Goal: Use online tool/utility: Utilize a website feature to perform a specific function

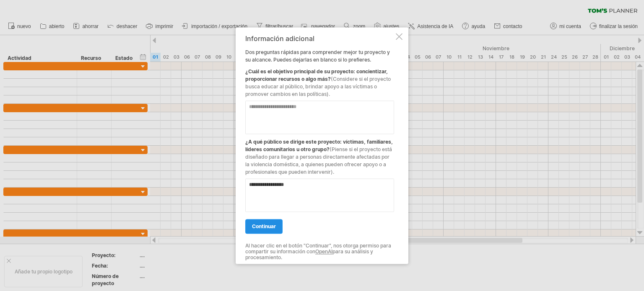
type textarea "**********"
click at [271, 228] on font "continuar" at bounding box center [264, 227] width 24 height 6
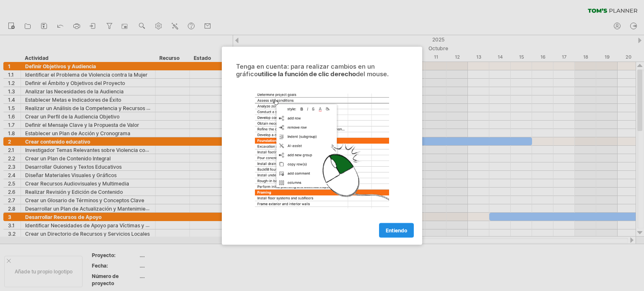
click at [393, 232] on font "Entiendo" at bounding box center [396, 230] width 21 height 6
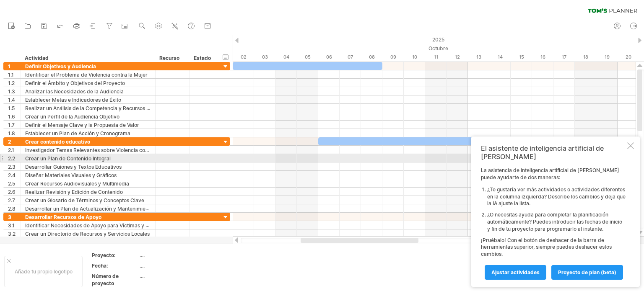
click at [631, 149] on div at bounding box center [630, 146] width 7 height 7
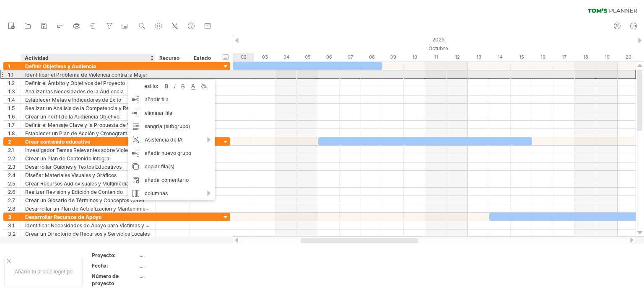
click at [124, 75] on font "Identificar el Problema de Violencia contra la Mujer" at bounding box center [86, 75] width 122 height 6
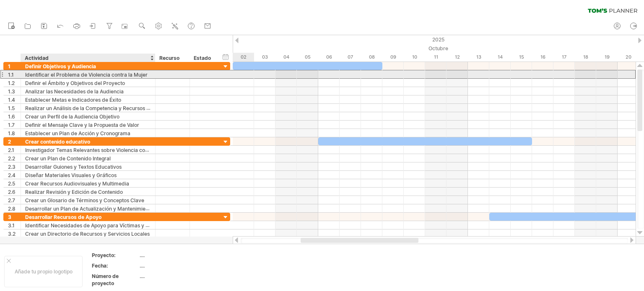
click at [124, 75] on font "Identificar el Problema de Violencia contra la Mujer" at bounding box center [86, 75] width 122 height 6
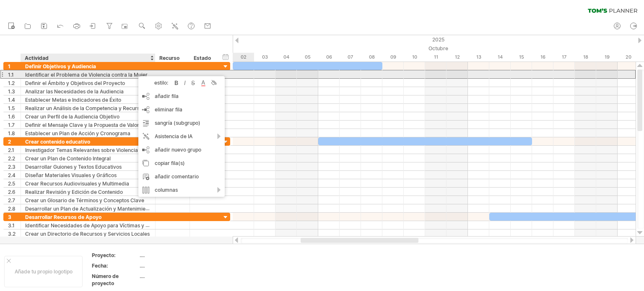
click at [2, 73] on div at bounding box center [1, 74] width 3 height 9
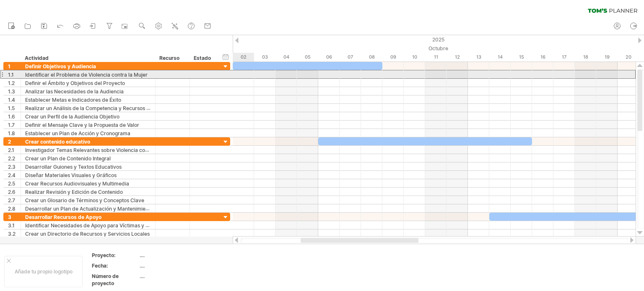
click at [2, 73] on div at bounding box center [1, 74] width 3 height 9
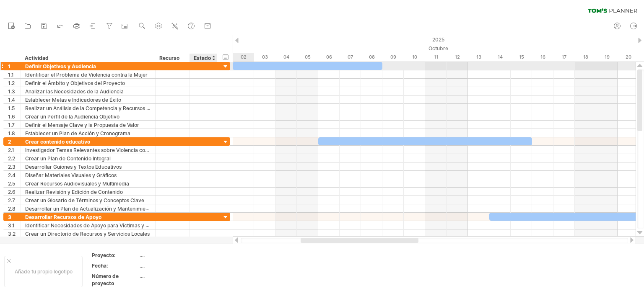
click at [224, 65] on div at bounding box center [226, 67] width 8 height 8
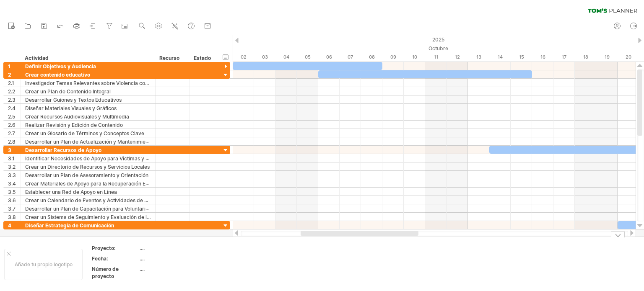
click at [306, 261] on td at bounding box center [315, 264] width 66 height 39
click at [226, 65] on div at bounding box center [226, 67] width 8 height 8
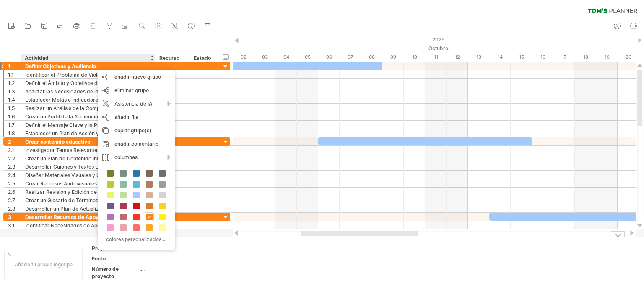
click at [244, 270] on td at bounding box center [249, 264] width 66 height 39
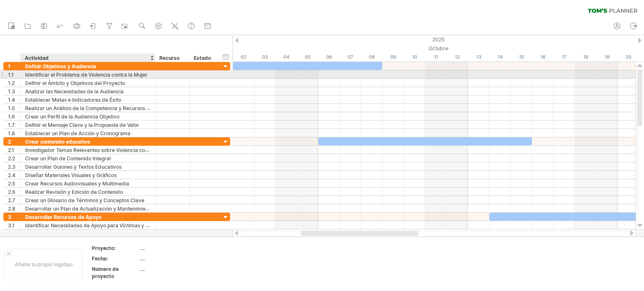
click at [104, 74] on font "Identificar el Problema de Violencia contra la Mujer" at bounding box center [86, 75] width 122 height 6
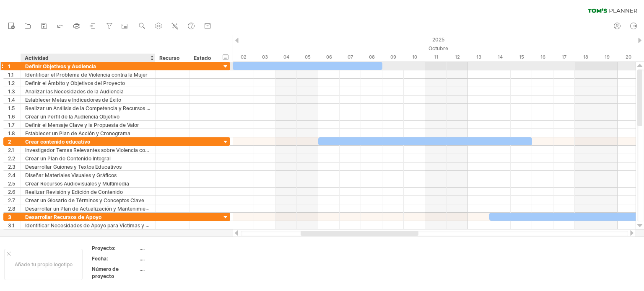
click at [225, 67] on div at bounding box center [226, 67] width 8 height 8
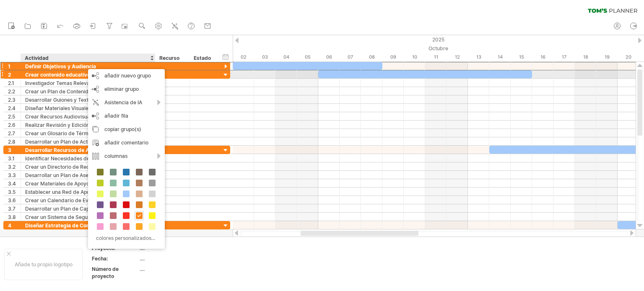
click at [188, 72] on div at bounding box center [189, 74] width 4 height 8
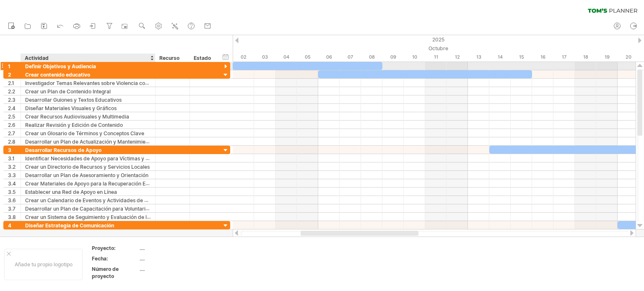
click at [126, 65] on div "Definir Objetivos y Audiencia" at bounding box center [88, 66] width 126 height 8
drag, startPoint x: 106, startPoint y: 65, endPoint x: 21, endPoint y: 65, distance: 85.6
click at [21, 65] on div "**********" at bounding box center [88, 66] width 135 height 8
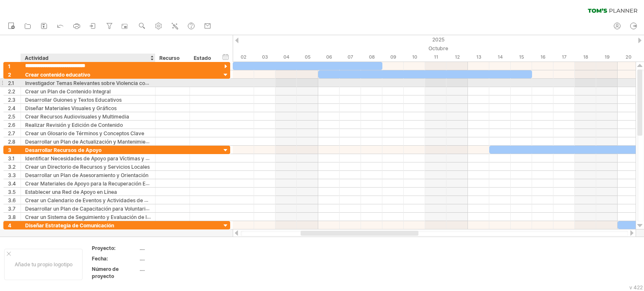
paste input "**********"
type input "**********"
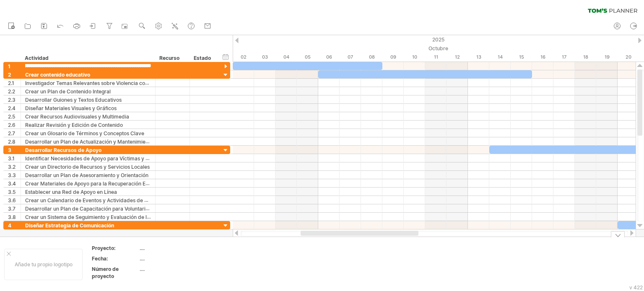
drag, startPoint x: 258, startPoint y: 258, endPoint x: 259, endPoint y: 253, distance: 4.7
click at [259, 258] on td at bounding box center [249, 264] width 66 height 39
click at [254, 256] on td at bounding box center [249, 264] width 66 height 39
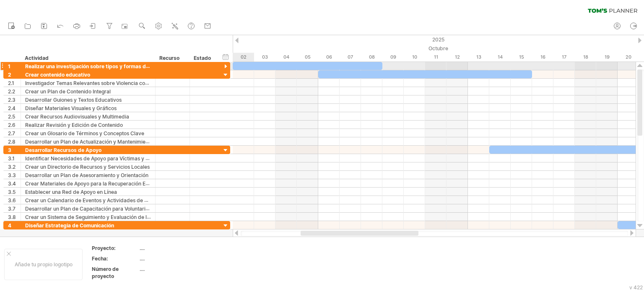
click at [224, 67] on div at bounding box center [226, 67] width 8 height 8
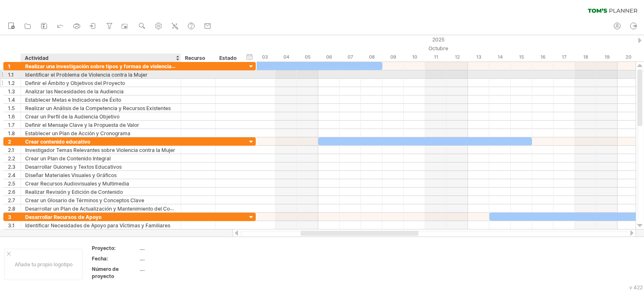
drag, startPoint x: 154, startPoint y: 75, endPoint x: 180, endPoint y: 78, distance: 25.8
click at [180, 78] on div "**********" at bounding box center [129, 99] width 252 height 75
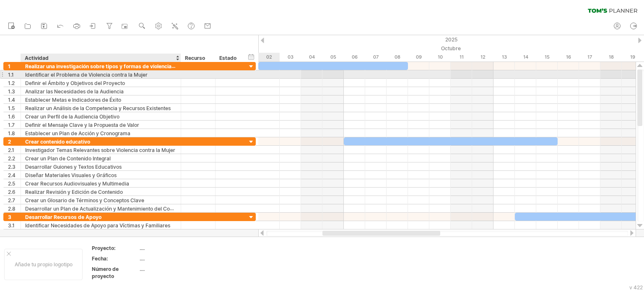
click at [129, 76] on font "Identificar el Problema de Violencia contra la Mujer" at bounding box center [86, 75] width 122 height 6
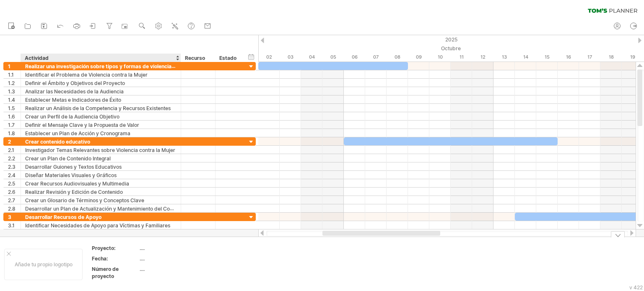
click at [263, 264] on td at bounding box center [249, 264] width 66 height 39
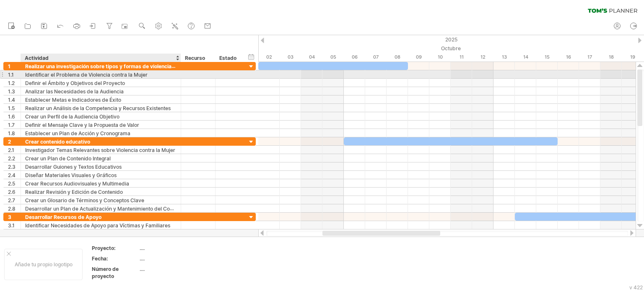
click at [106, 75] on font "Identificar el Problema de Violencia contra la Mujer" at bounding box center [86, 75] width 122 height 6
click at [132, 73] on font "Identificar el Problema de Violencia contra la Mujer" at bounding box center [86, 75] width 122 height 6
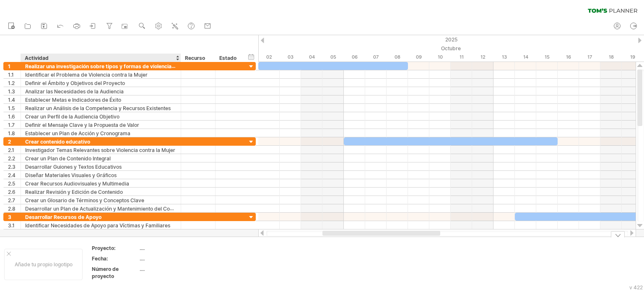
click at [252, 273] on td at bounding box center [249, 264] width 66 height 39
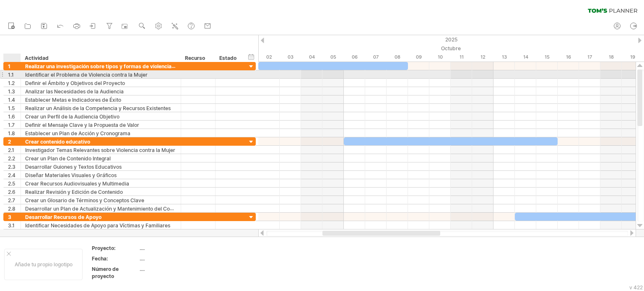
click at [12, 75] on font "1.1" at bounding box center [11, 75] width 6 height 6
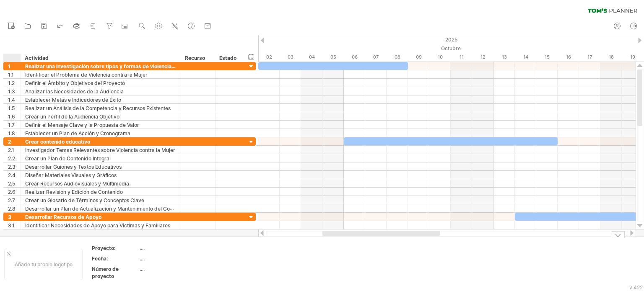
click at [233, 276] on td at bounding box center [249, 264] width 66 height 39
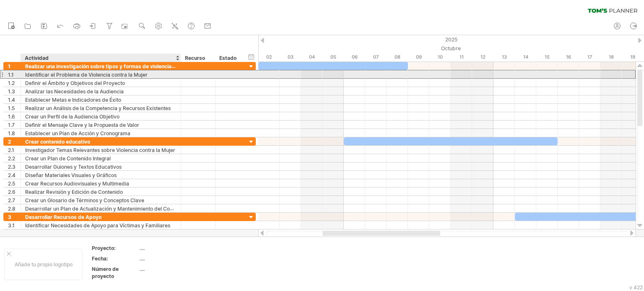
drag, startPoint x: 158, startPoint y: 75, endPoint x: 63, endPoint y: 72, distance: 94.4
click at [64, 72] on div "Identificar el Problema de Violencia contra la Mujer" at bounding box center [100, 74] width 151 height 8
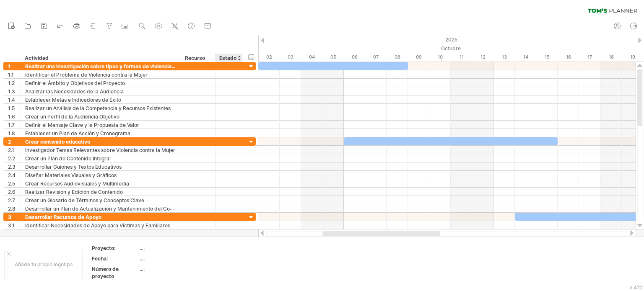
click at [238, 60] on div at bounding box center [238, 58] width 3 height 8
click at [198, 57] on font "Recurso" at bounding box center [195, 58] width 20 height 6
click at [211, 59] on div at bounding box center [211, 58] width 3 height 8
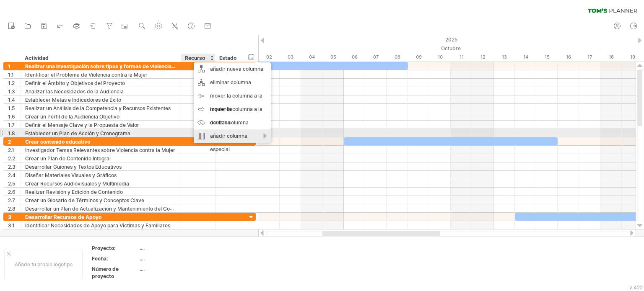
click at [229, 135] on font "añadir columna especial" at bounding box center [228, 143] width 37 height 20
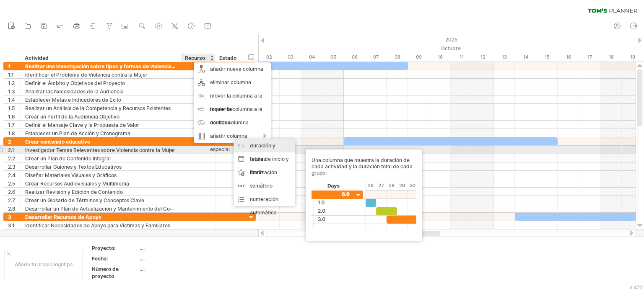
click at [261, 147] on font "duración y totales" at bounding box center [263, 153] width 26 height 20
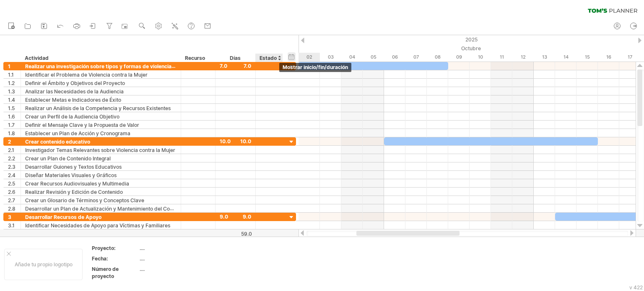
click at [293, 58] on div "hide start/end/duration mostrar inicio/fin/duración" at bounding box center [292, 56] width 8 height 9
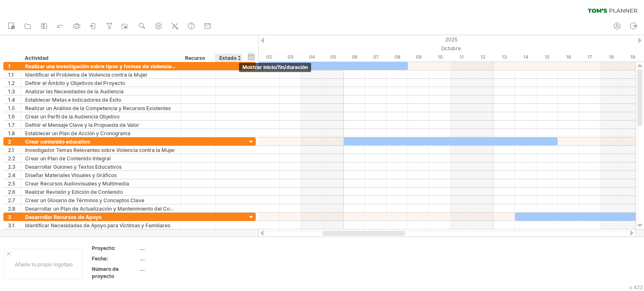
click at [250, 58] on div "hide start/end/duration mostrar inicio/fin/duración" at bounding box center [251, 56] width 8 height 9
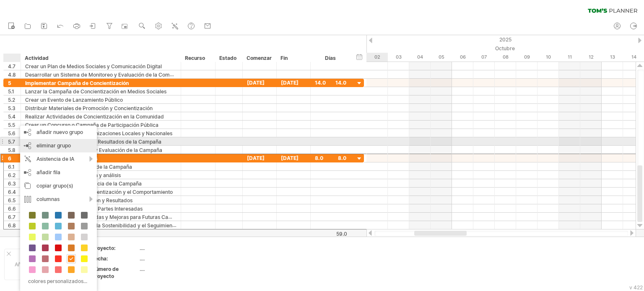
click at [40, 146] on font "eliminar grupo" at bounding box center [53, 146] width 34 height 6
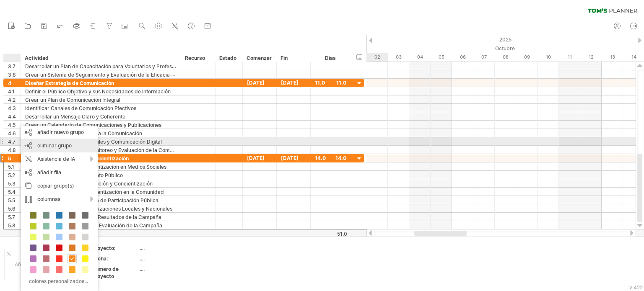
click at [58, 145] on font "eliminar grupo" at bounding box center [54, 146] width 34 height 6
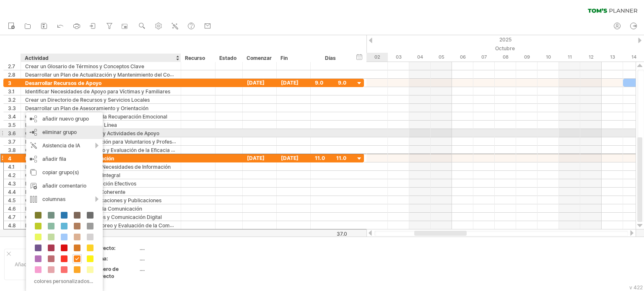
click at [68, 134] on font "eliminar grupo" at bounding box center [59, 132] width 34 height 6
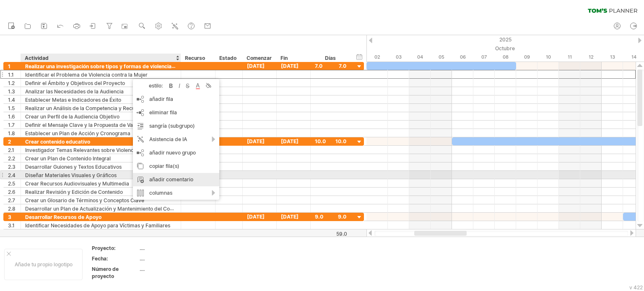
click at [169, 177] on font "añadir comentario" at bounding box center [171, 180] width 44 height 6
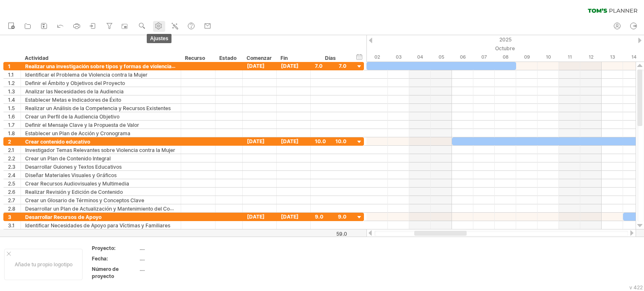
click at [154, 28] on link "ajustes" at bounding box center [159, 26] width 12 height 11
select select "*"
select select "**"
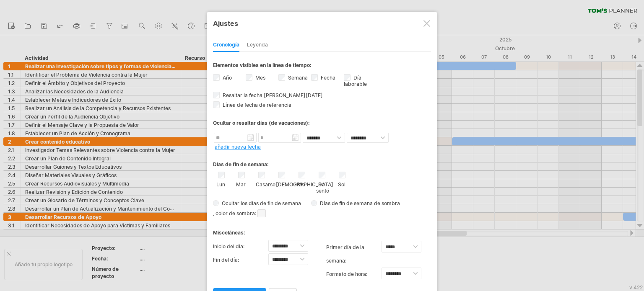
click at [427, 23] on div at bounding box center [427, 23] width 7 height 7
